Goal: Task Accomplishment & Management: Manage account settings

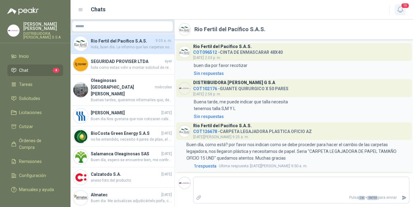
click at [396, 11] on icon "button" at bounding box center [400, 10] width 8 height 8
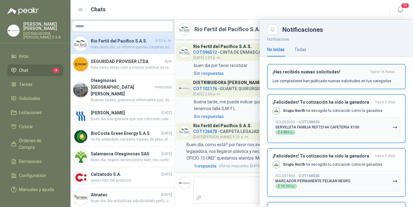
click at [286, 73] on h3 "¡Has recibido nuevas solicitudes!" at bounding box center [320, 72] width 96 height 5
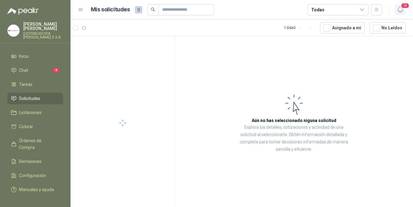
click at [399, 9] on icon "button" at bounding box center [400, 10] width 8 height 8
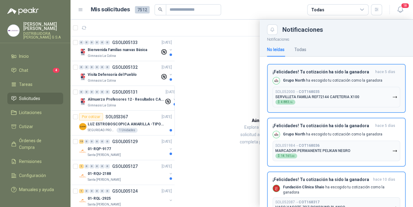
click at [324, 80] on p "Grupo North ha escogido tu cotización como la ganadora" at bounding box center [332, 80] width 99 height 5
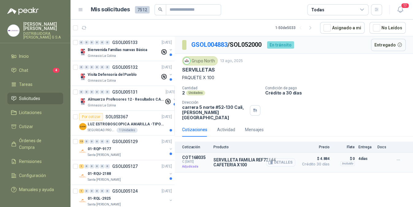
click at [281, 159] on button "Detalles" at bounding box center [280, 163] width 29 height 8
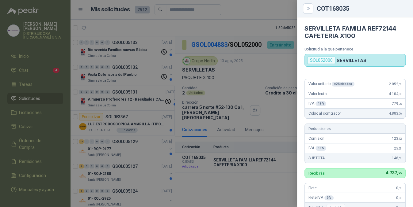
click at [238, 175] on div at bounding box center [206, 103] width 413 height 207
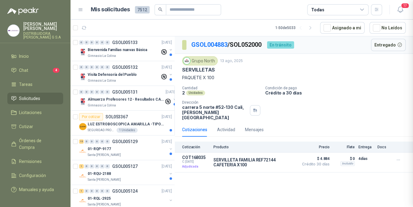
scroll to position [157, 0]
click at [400, 12] on icon "button" at bounding box center [400, 10] width 8 height 8
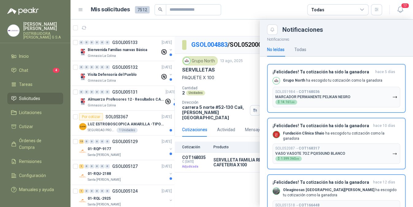
click at [231, 197] on div at bounding box center [241, 114] width 342 height 188
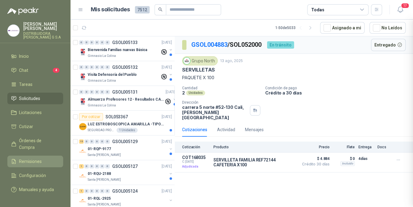
click at [25, 156] on link "Remisiones" at bounding box center [35, 162] width 56 height 12
